Goal: Navigation & Orientation: Find specific page/section

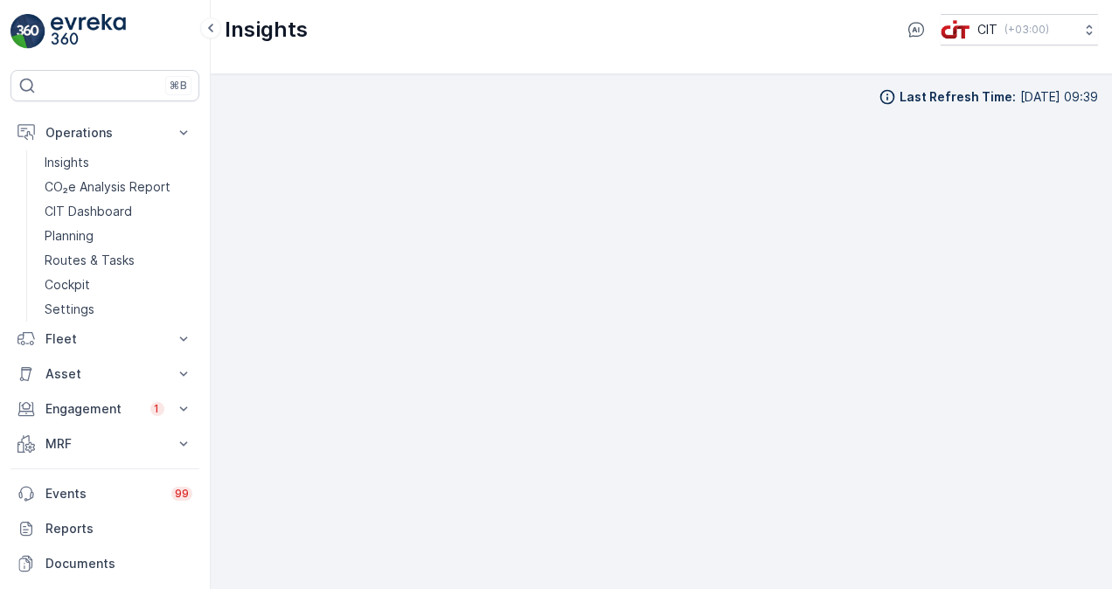
scroll to position [12, 0]
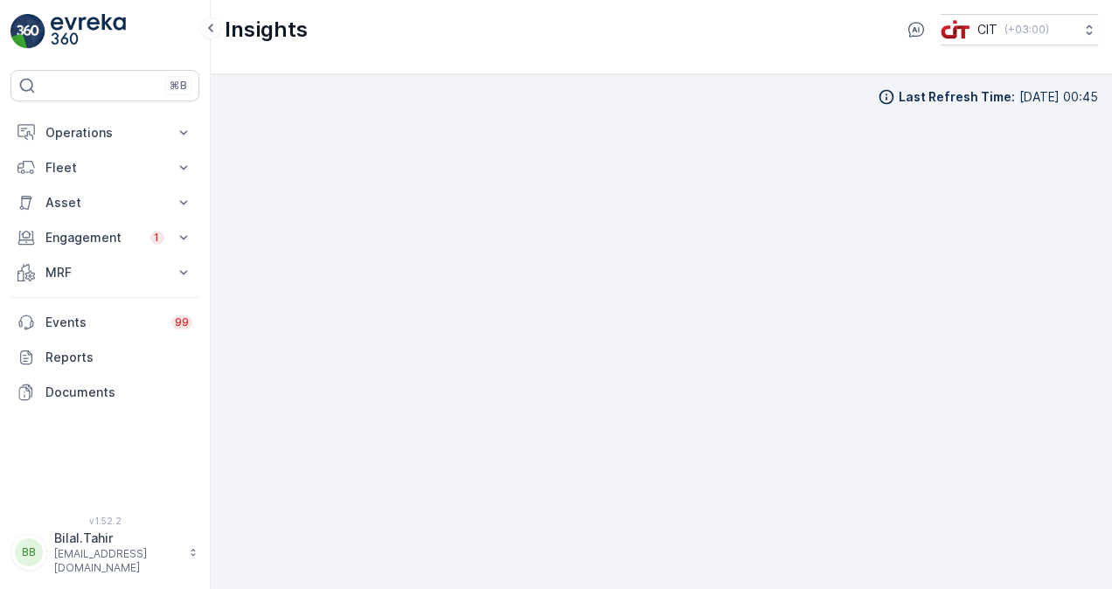
scroll to position [12, 0]
